Goal: Task Accomplishment & Management: Find specific page/section

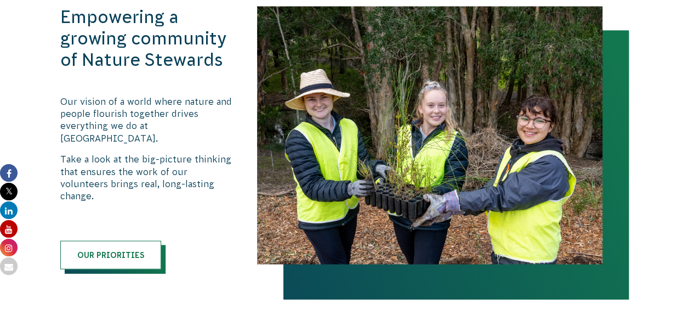
scroll to position [1132, 0]
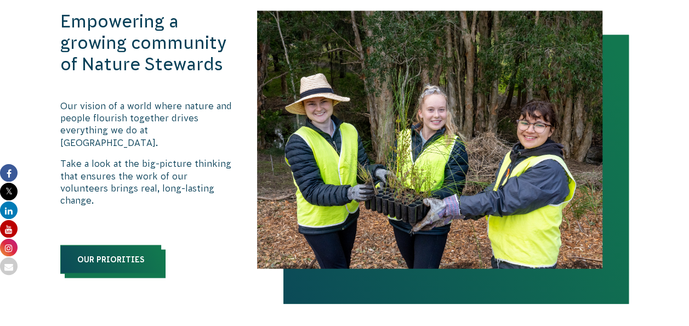
click at [133, 245] on link "Our priorities" at bounding box center [110, 259] width 101 height 29
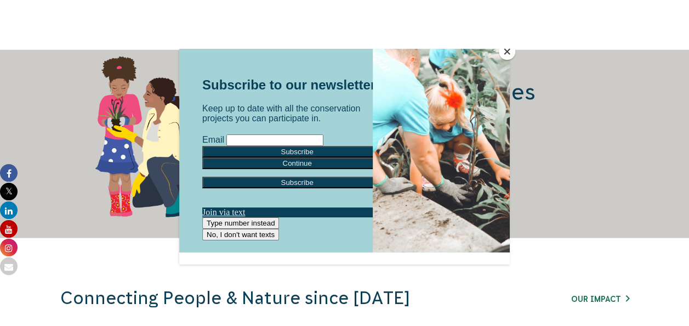
scroll to position [1549, 0]
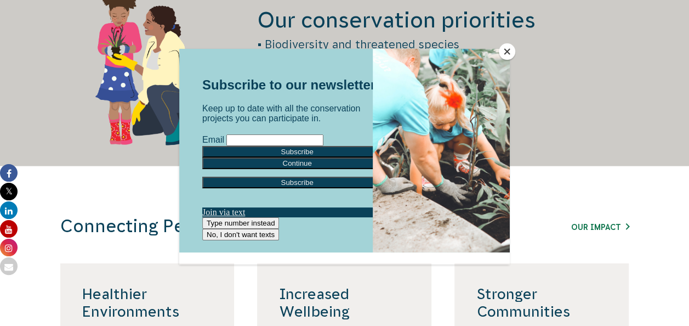
click at [504, 49] on button "Close" at bounding box center [507, 51] width 16 height 16
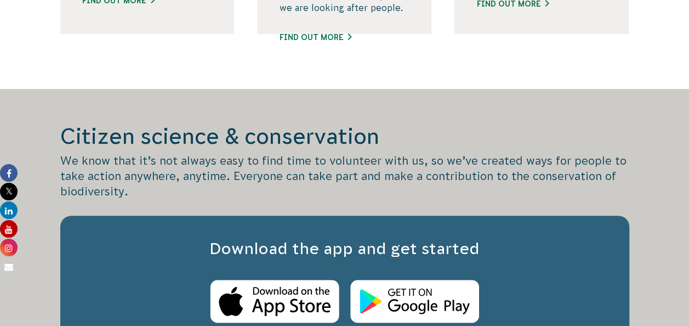
scroll to position [2281, 0]
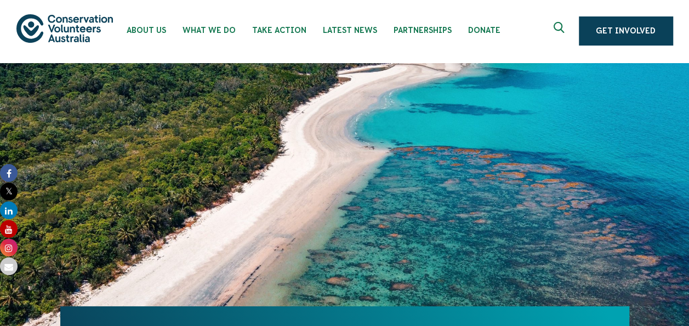
scroll to position [0, 0]
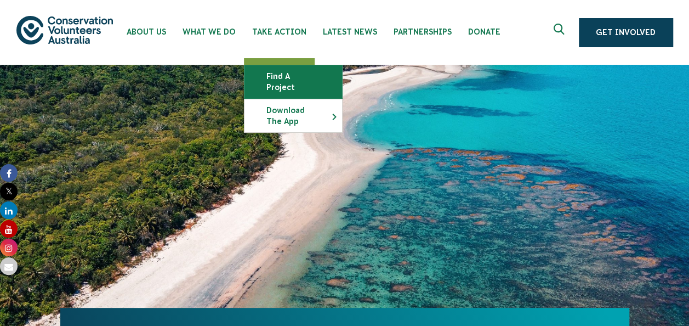
click at [300, 70] on link "Find a project" at bounding box center [294, 81] width 98 height 33
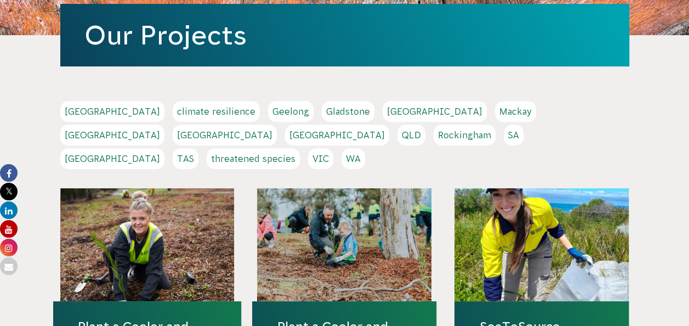
scroll to position [173, 0]
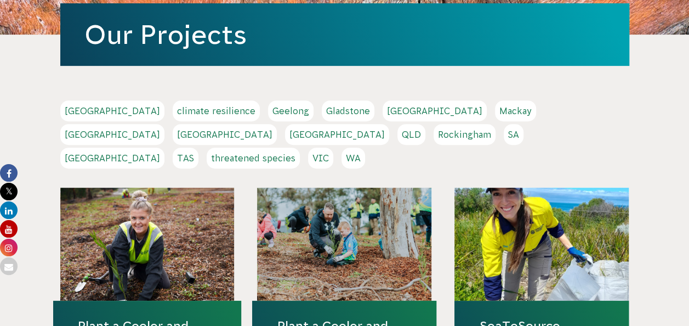
click at [365, 147] on link "WA" at bounding box center [354, 157] width 24 height 21
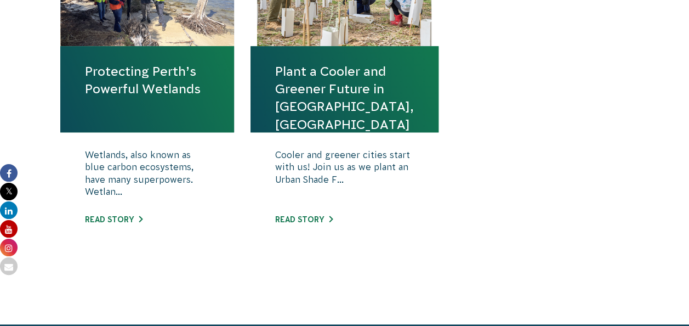
scroll to position [489, 0]
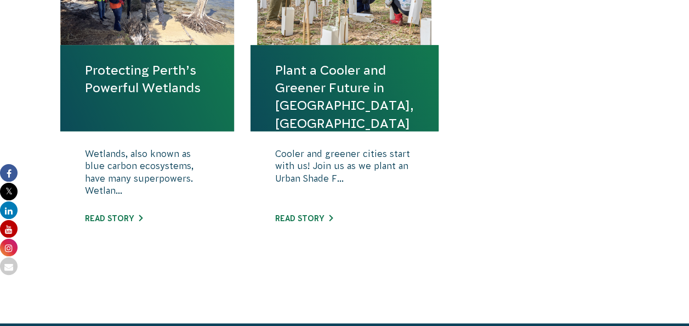
click at [154, 90] on link "Protecting Perth’s Powerful Wetlands" at bounding box center [147, 78] width 125 height 35
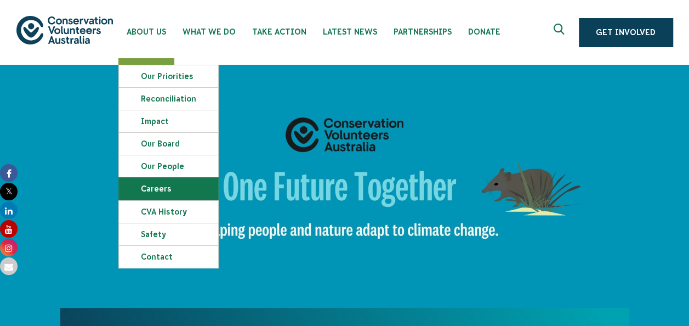
click at [170, 184] on link "Careers" at bounding box center [168, 189] width 99 height 22
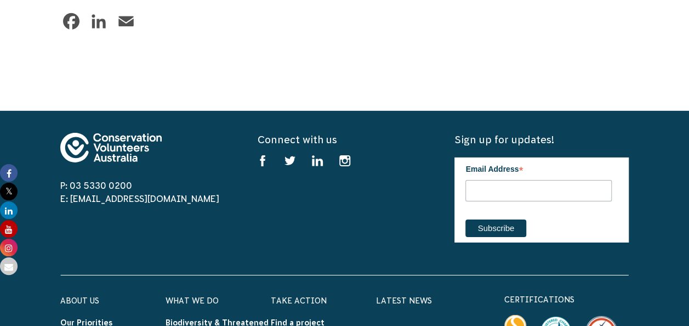
scroll to position [1676, 0]
